Goal: Task Accomplishment & Management: Manage account settings

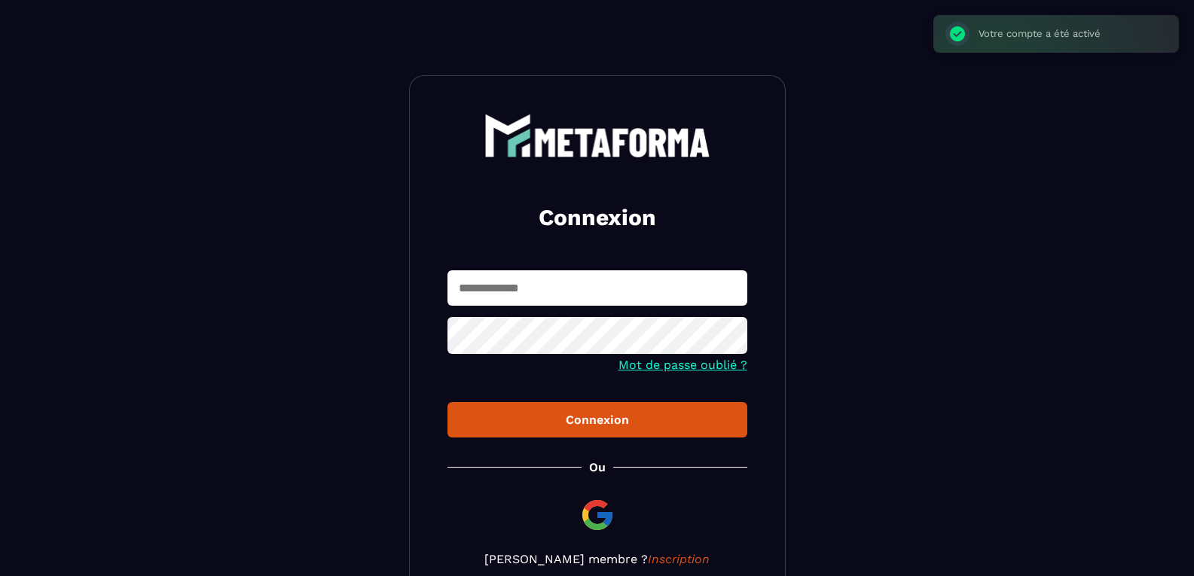
click at [555, 271] on input "text" at bounding box center [598, 288] width 300 height 35
type input "**********"
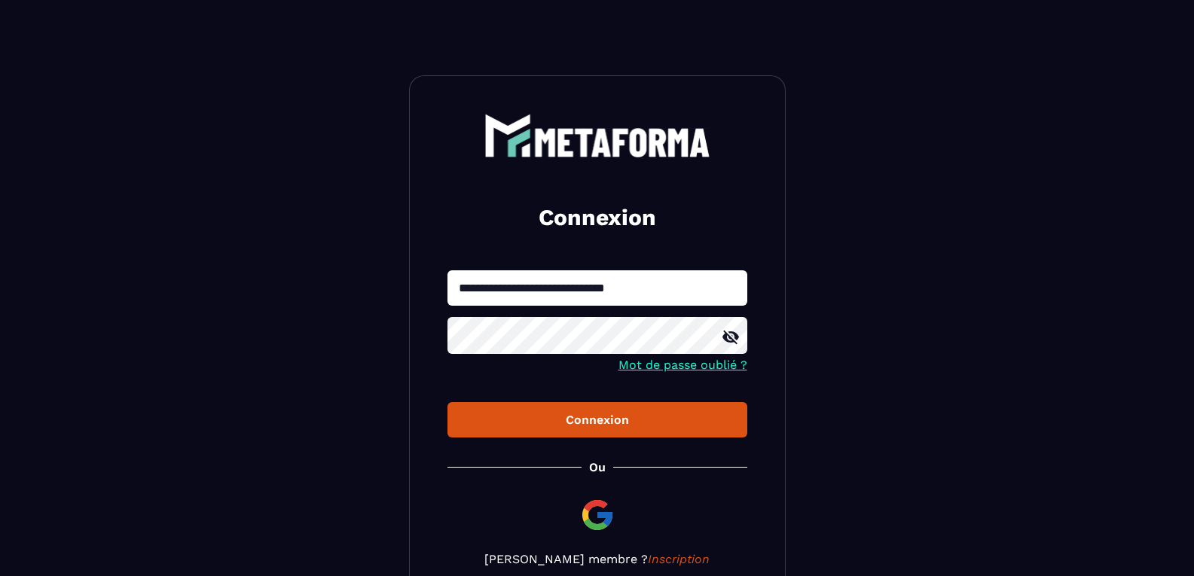
click at [667, 417] on div "Connexion" at bounding box center [598, 420] width 276 height 14
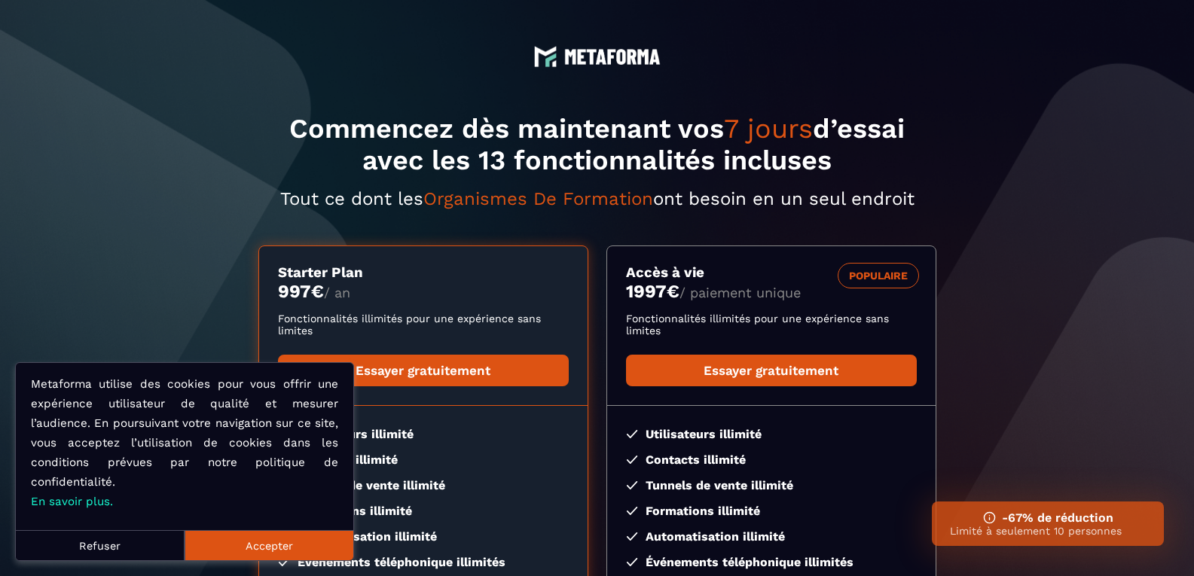
click at [299, 536] on button "Accepter" at bounding box center [269, 546] width 169 height 30
